Goal: Task Accomplishment & Management: Use online tool/utility

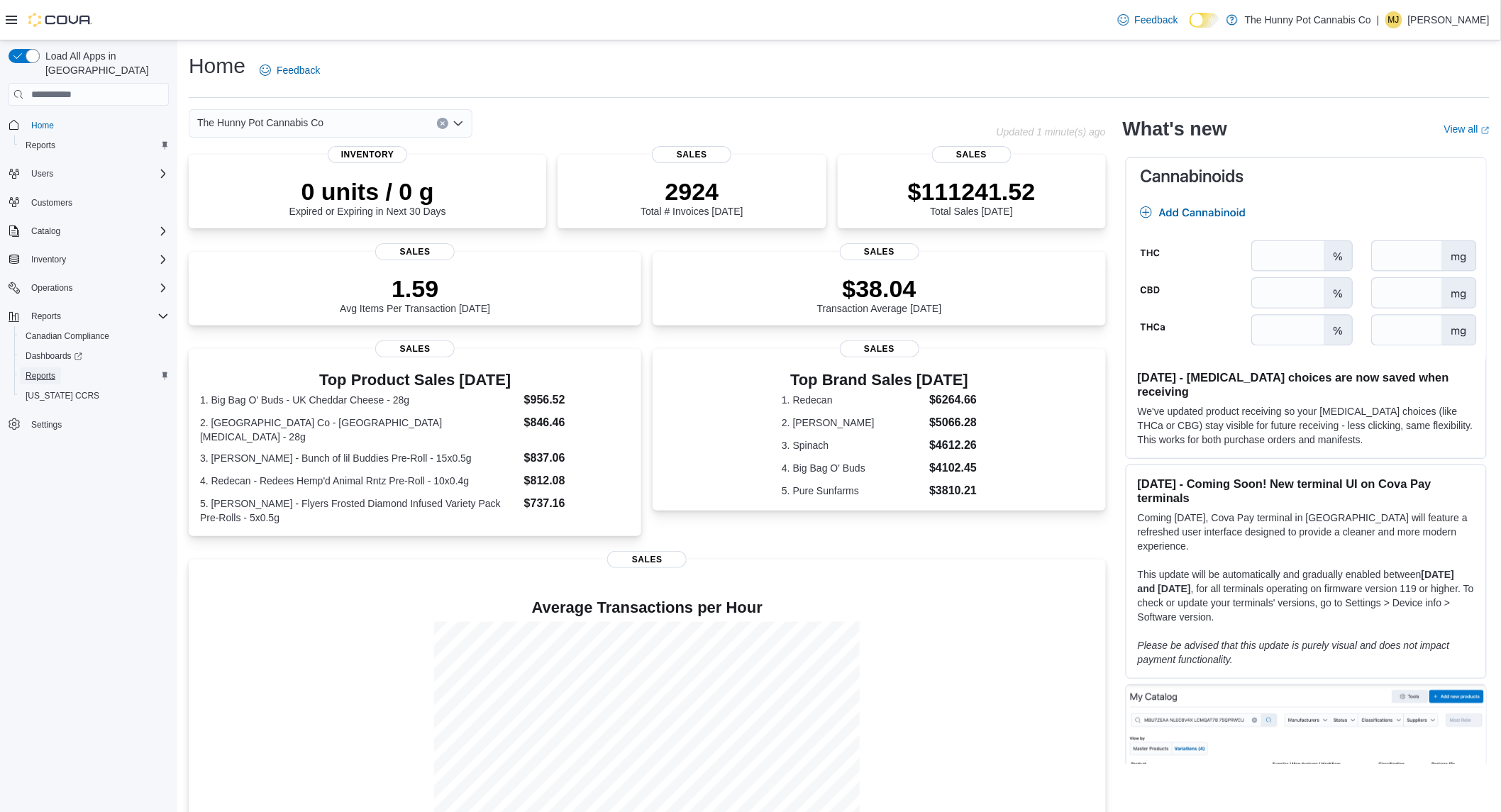
click at [53, 370] on span "Reports" at bounding box center [40, 375] width 30 height 11
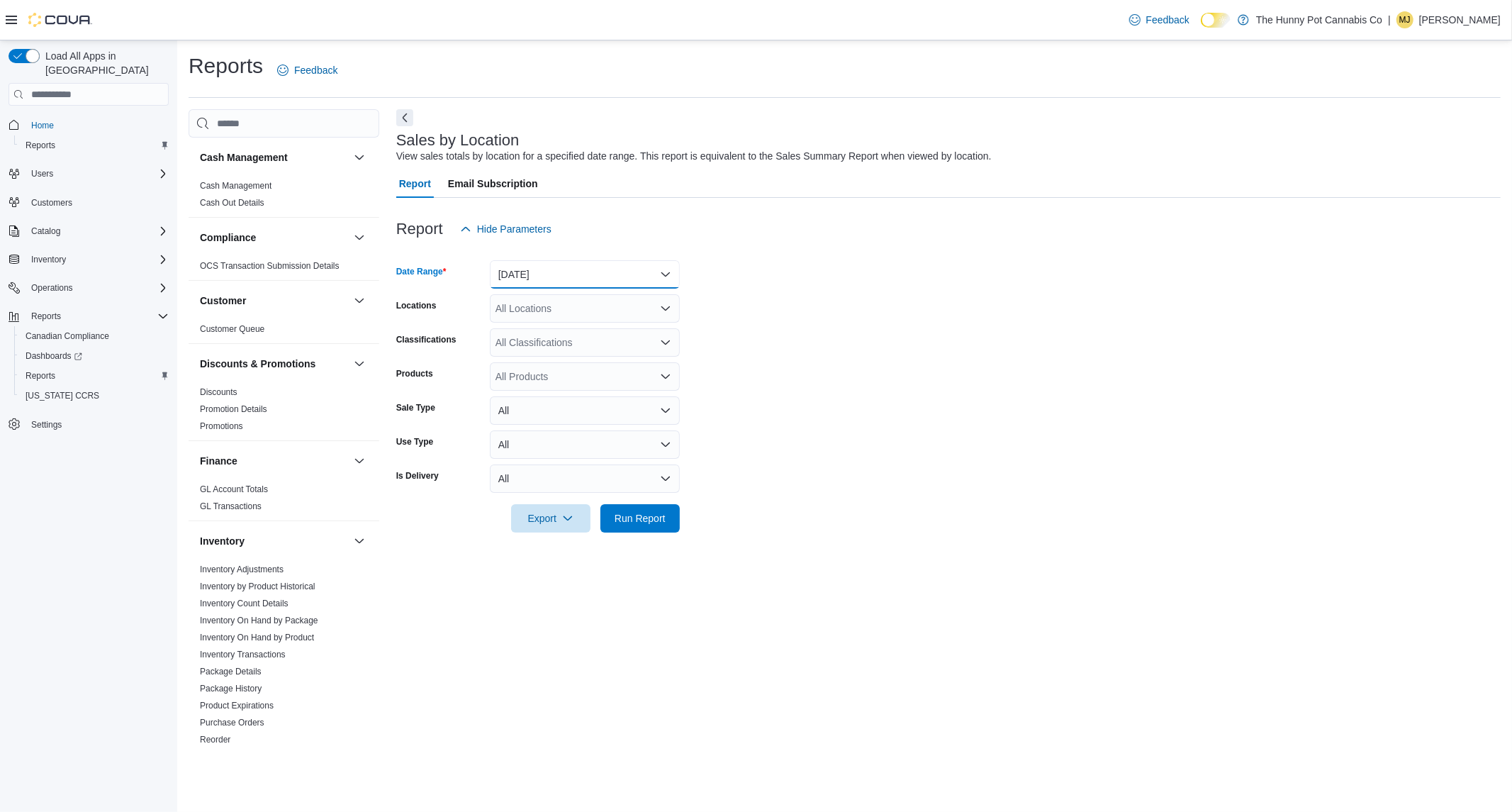
click at [562, 273] on button "Yesterday" at bounding box center [584, 274] width 190 height 28
click at [533, 332] on span "Today" at bounding box center [593, 331] width 161 height 17
click at [632, 522] on span "Run Report" at bounding box center [639, 518] width 51 height 15
